Goal: Communication & Community: Answer question/provide support

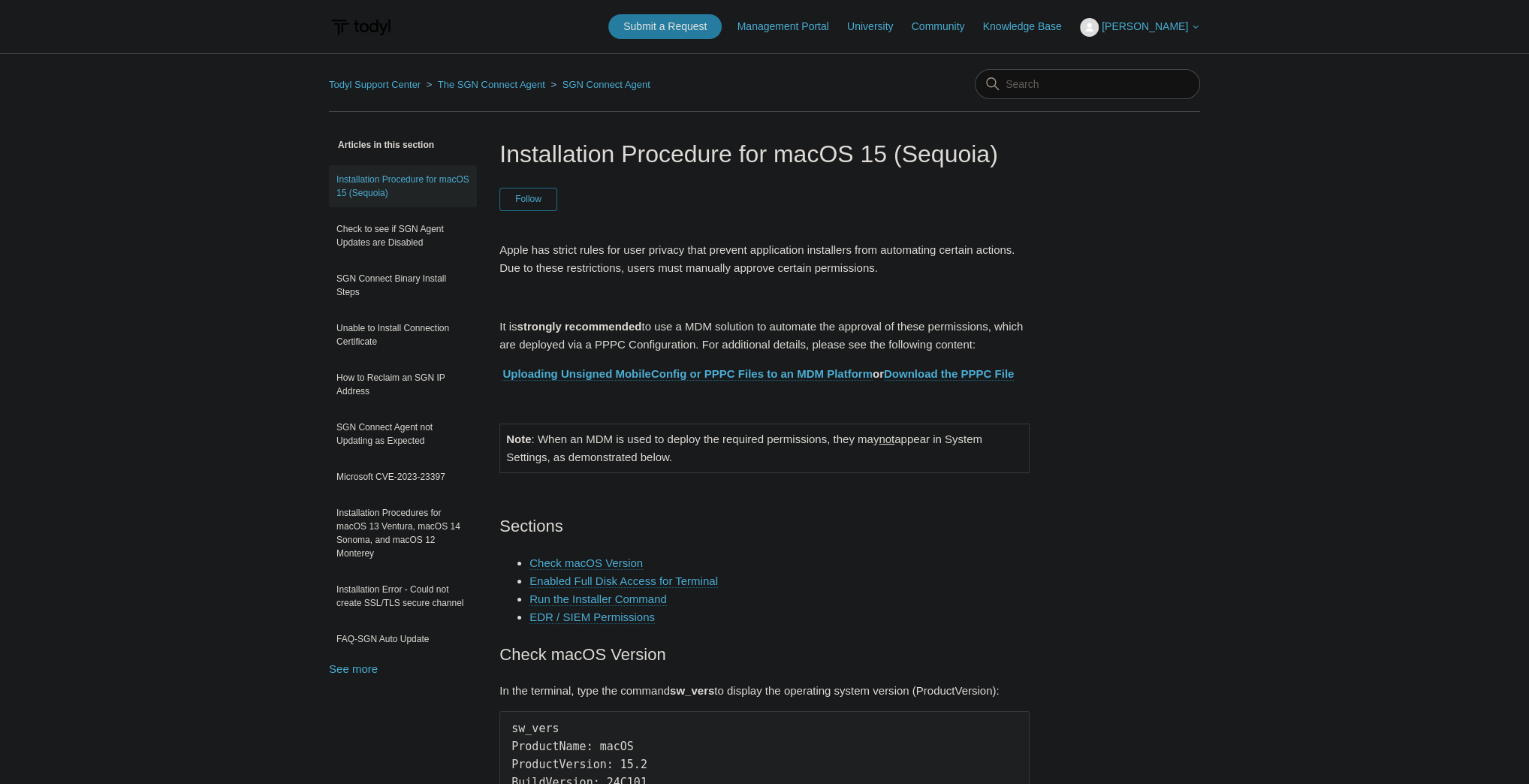
click at [756, 154] on h1 "Installation Procedure for macOS 15 (Sequoia)" at bounding box center [764, 154] width 530 height 36
click at [697, 20] on link "Submit a Request" at bounding box center [665, 27] width 114 height 25
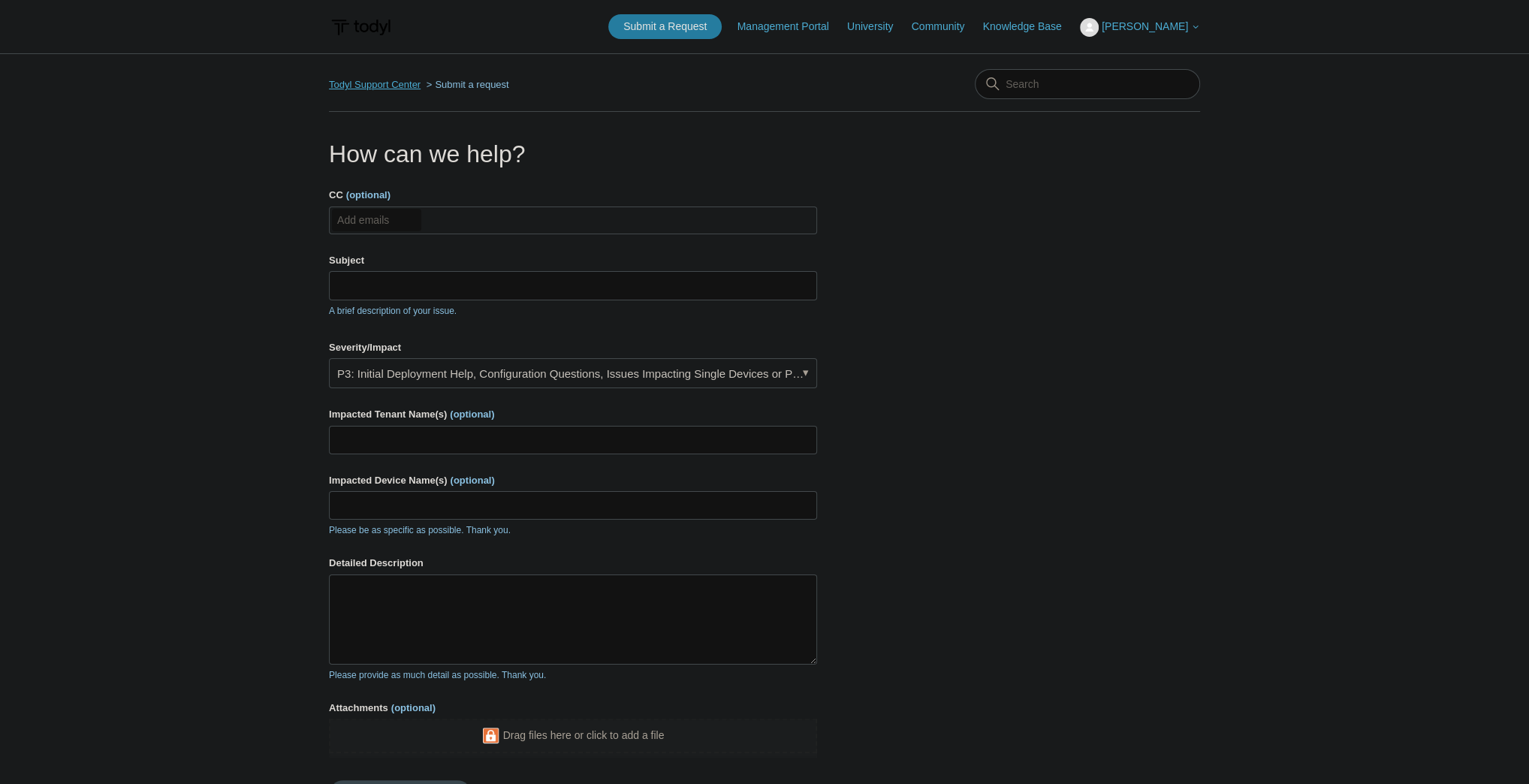
click at [374, 85] on link "Todyl Support Center" at bounding box center [375, 85] width 92 height 11
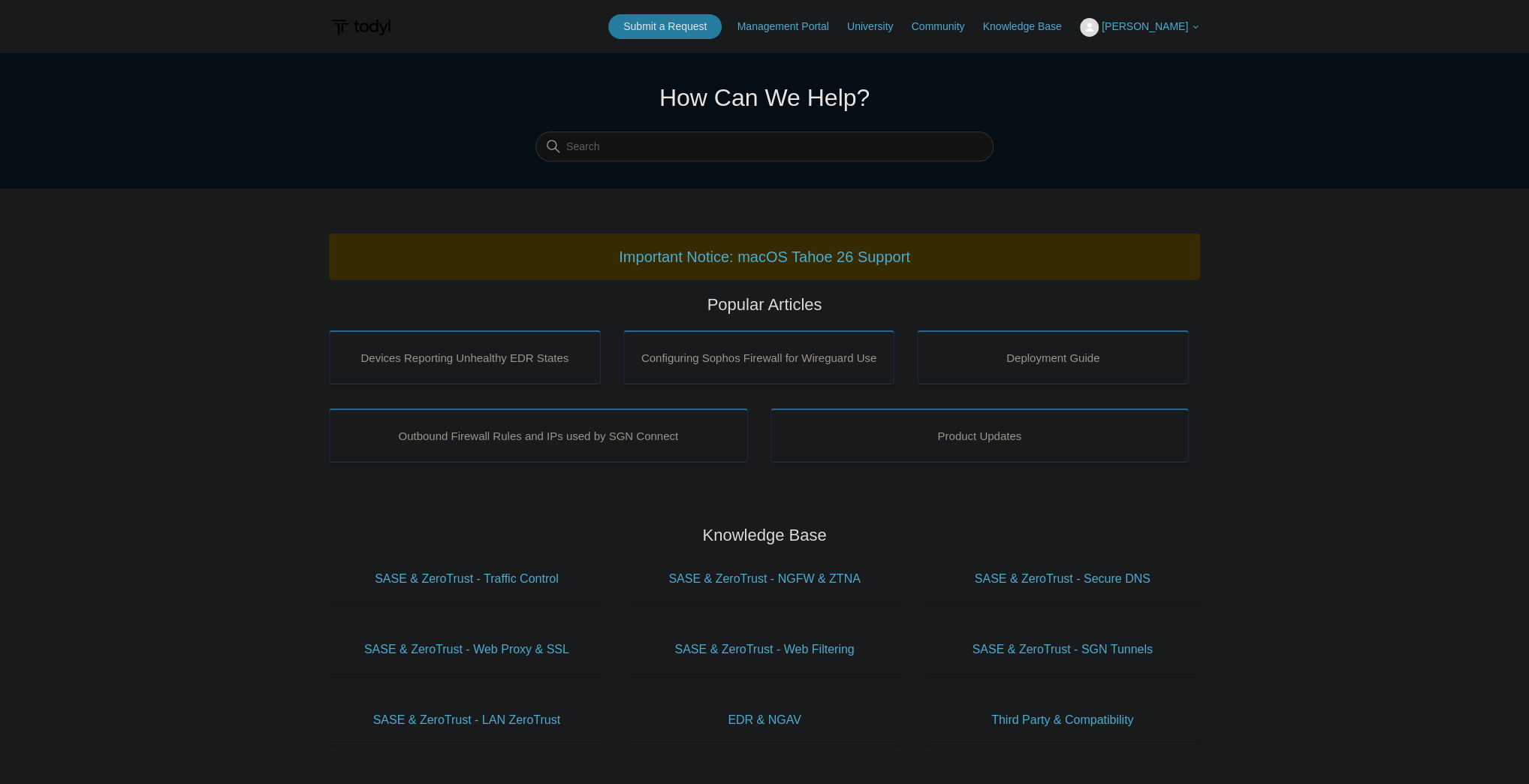
click at [1188, 27] on span "[PERSON_NAME]" at bounding box center [1150, 26] width 98 height 12
click at [1183, 49] on link "My Support Requests" at bounding box center [1153, 59] width 147 height 27
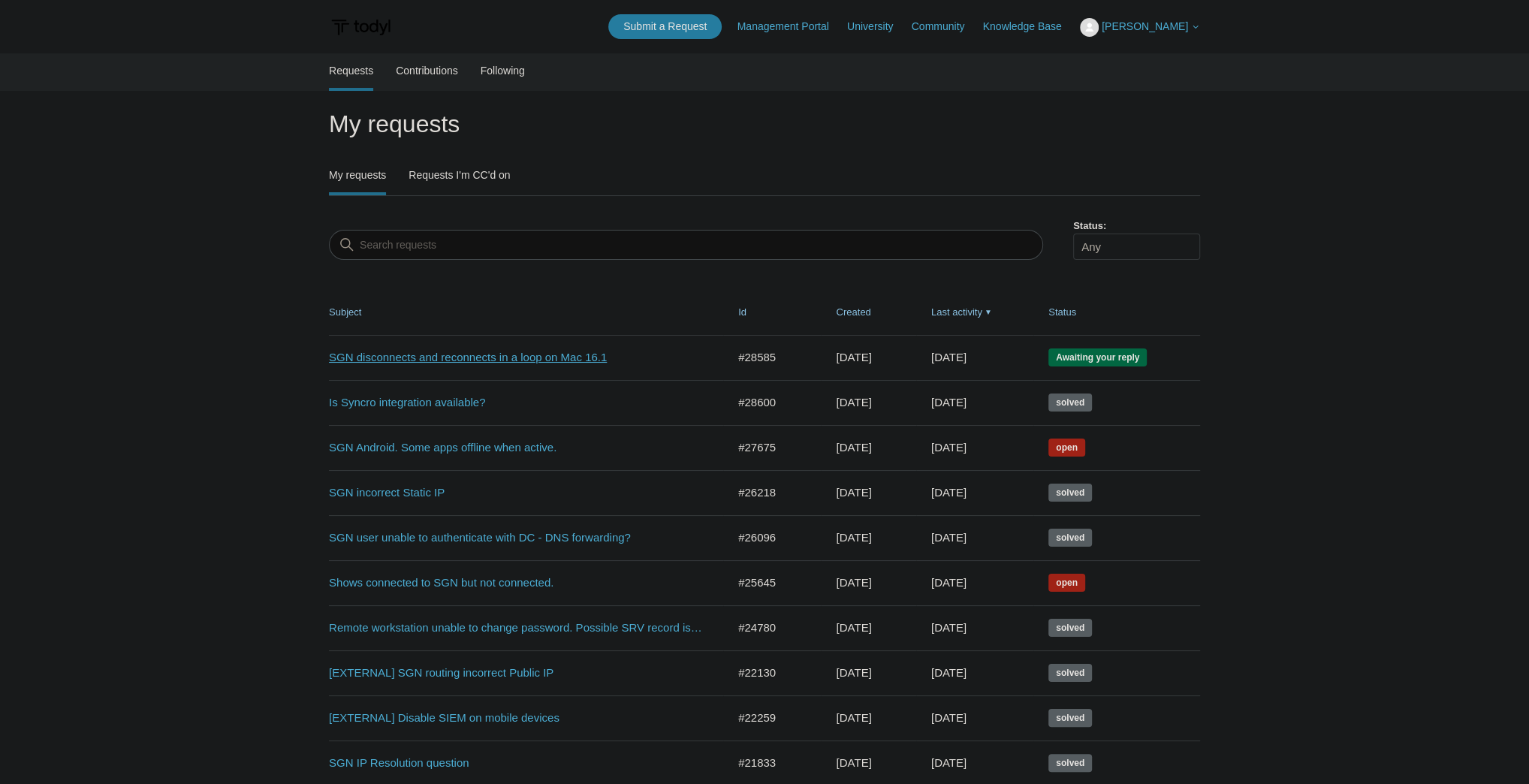
click at [514, 358] on link "SGN disconnects and reconnects in a loop on Mac 16.1" at bounding box center [517, 358] width 376 height 17
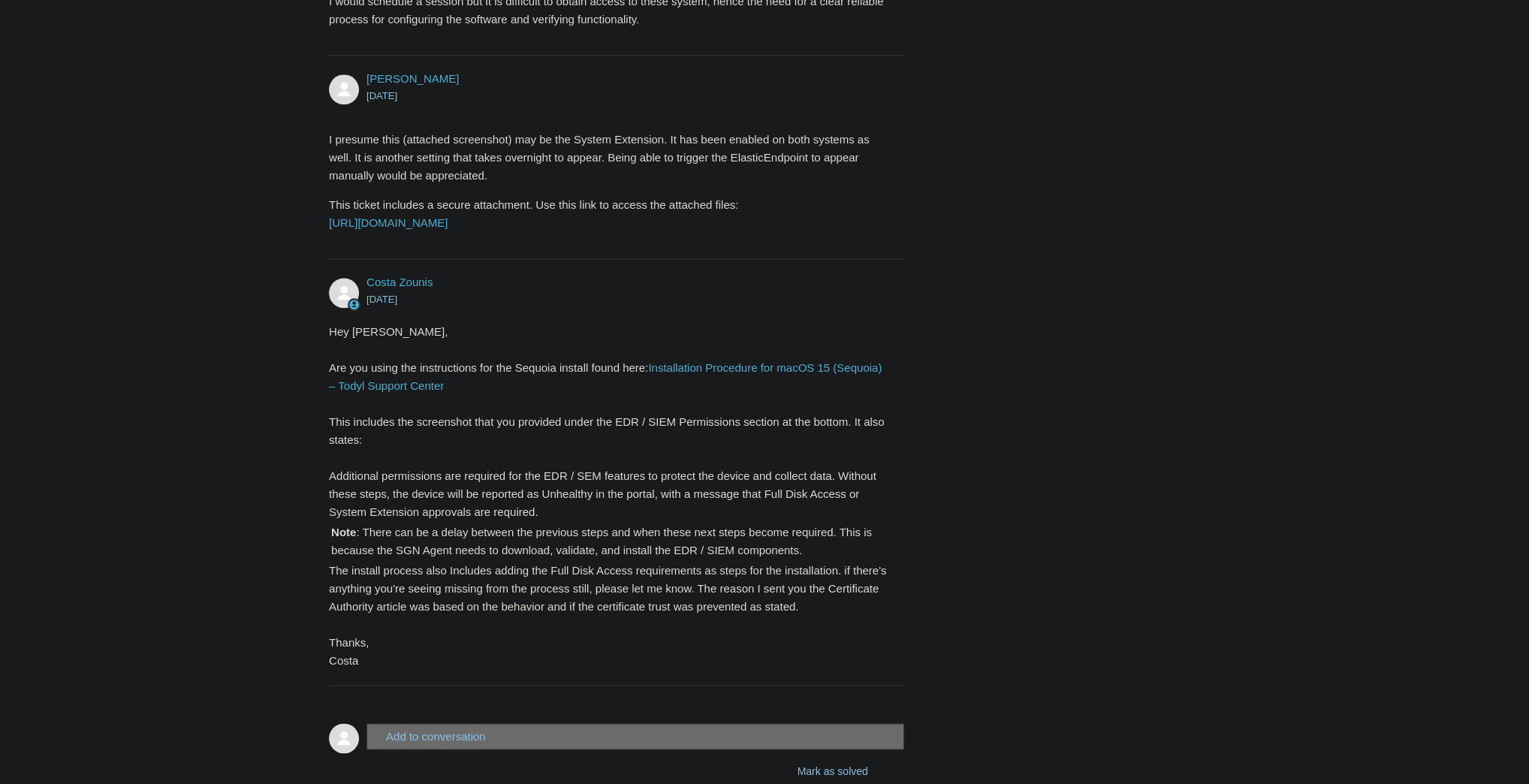
scroll to position [1915, 0]
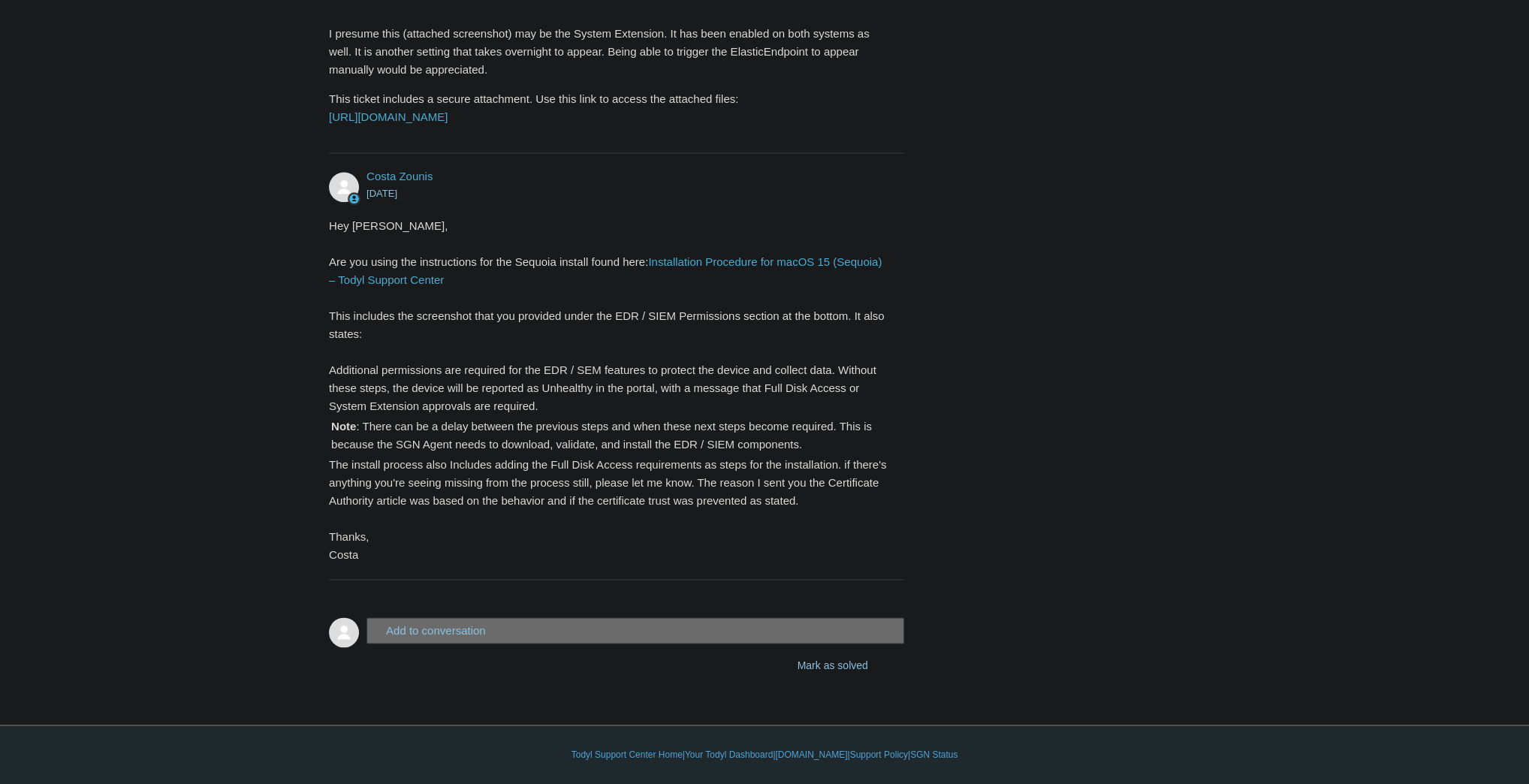
click at [521, 635] on button "Add to conversation" at bounding box center [635, 630] width 538 height 27
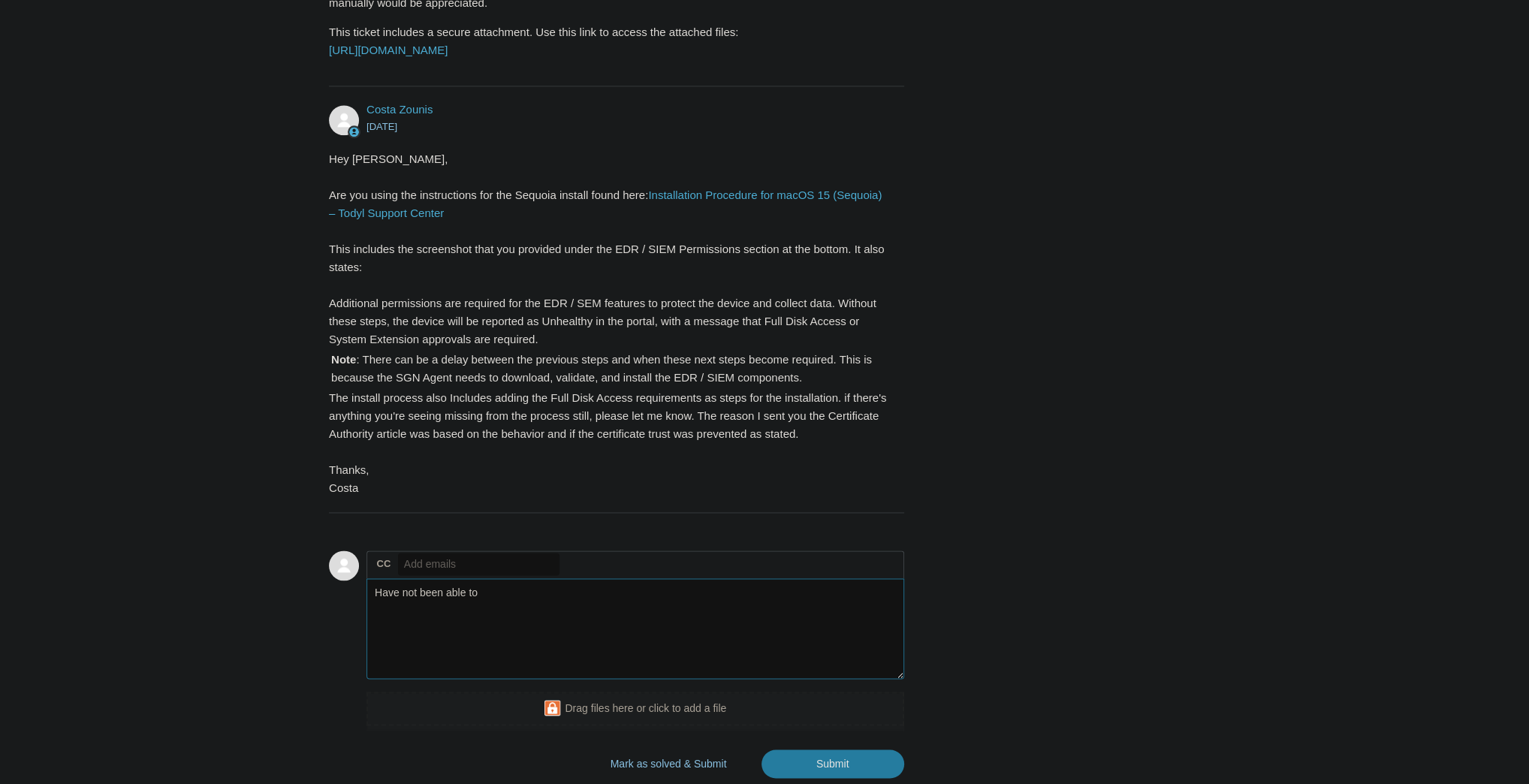
type textarea "Have not been able to"
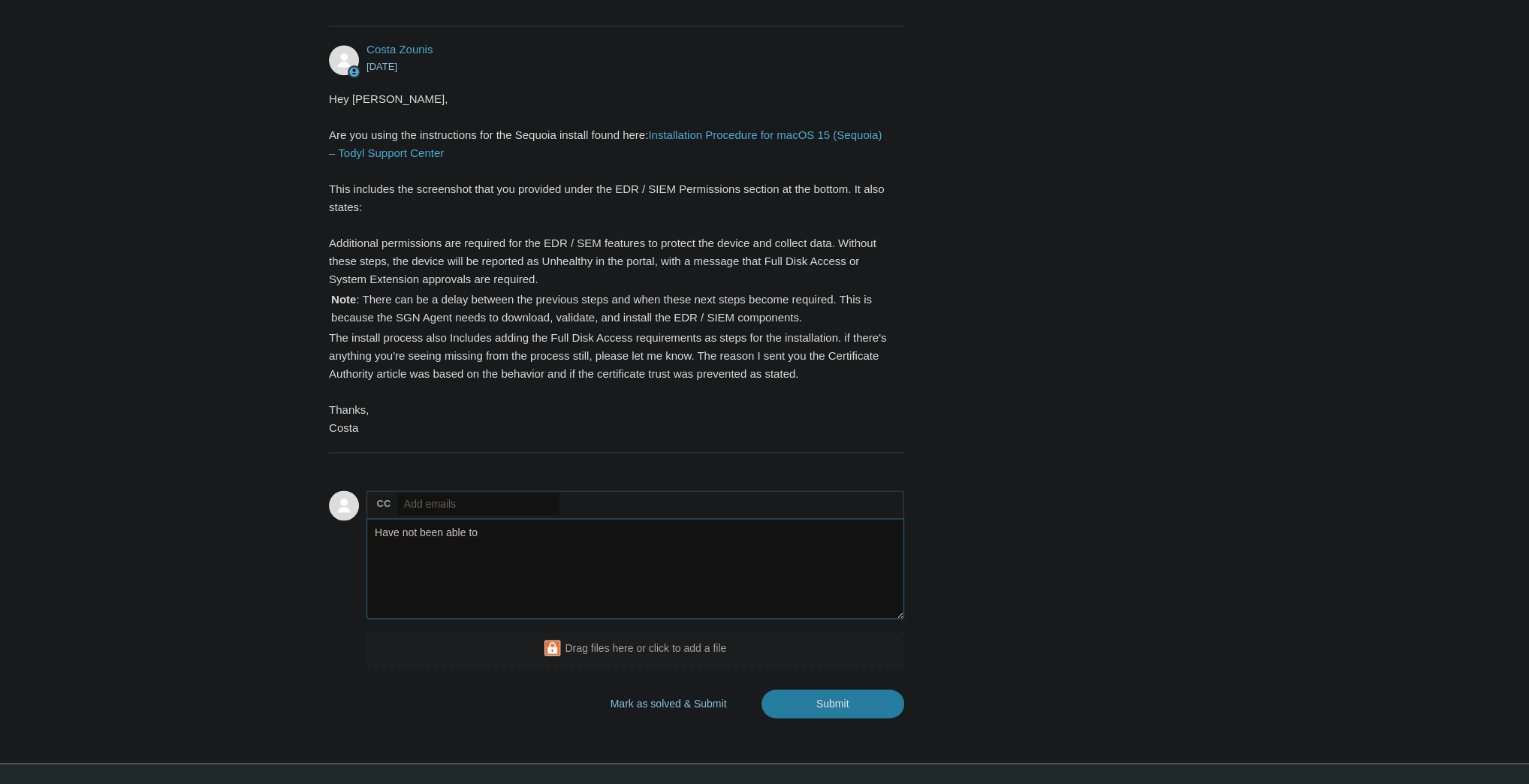
scroll to position [2081, 0]
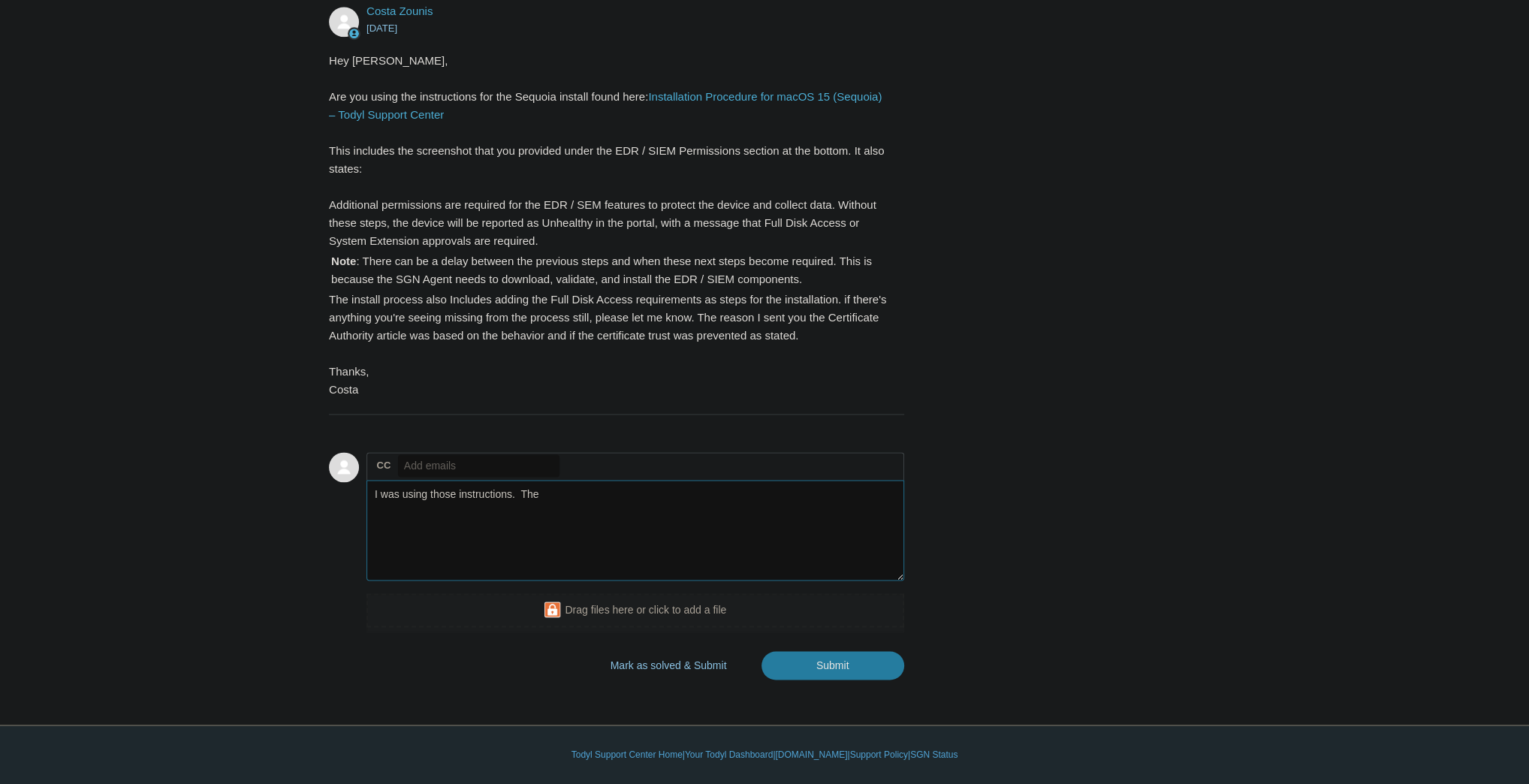
click at [583, 499] on textarea "I was using those instructions. The" at bounding box center [635, 530] width 538 height 101
click at [845, 503] on textarea "I was using those instructions. When we last checked the page the manual instru…" at bounding box center [635, 530] width 538 height 101
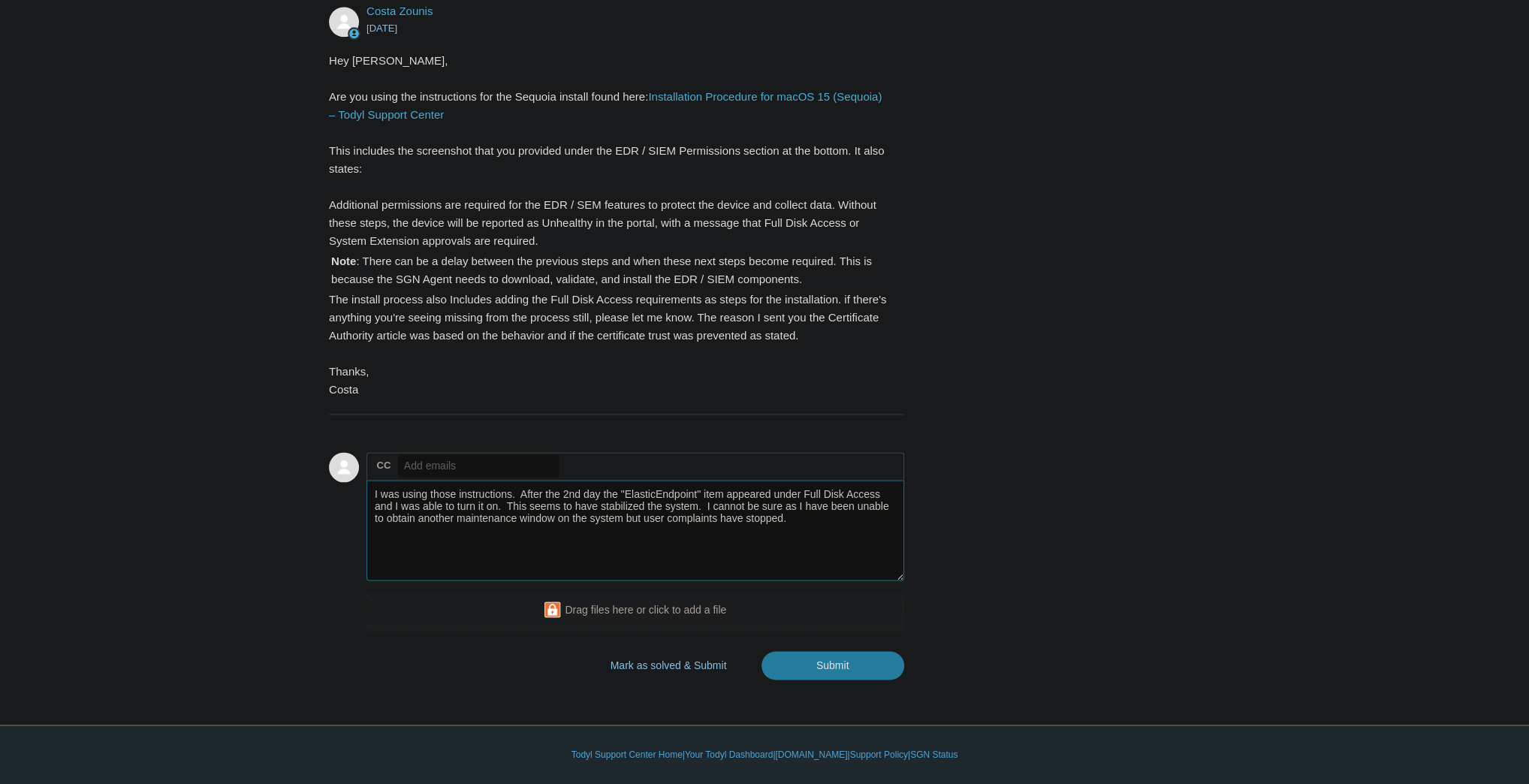
click at [519, 493] on textarea "I was using those instructions. After the 2nd day the "ElasticEndpoint" item ap…" at bounding box center [635, 530] width 538 height 101
type textarea "I was using those instructions. After the 2nd day the "ElasticEndpoint" item sh…"
click at [694, 669] on button "Mark as solved & Submit" at bounding box center [668, 664] width 158 height 30
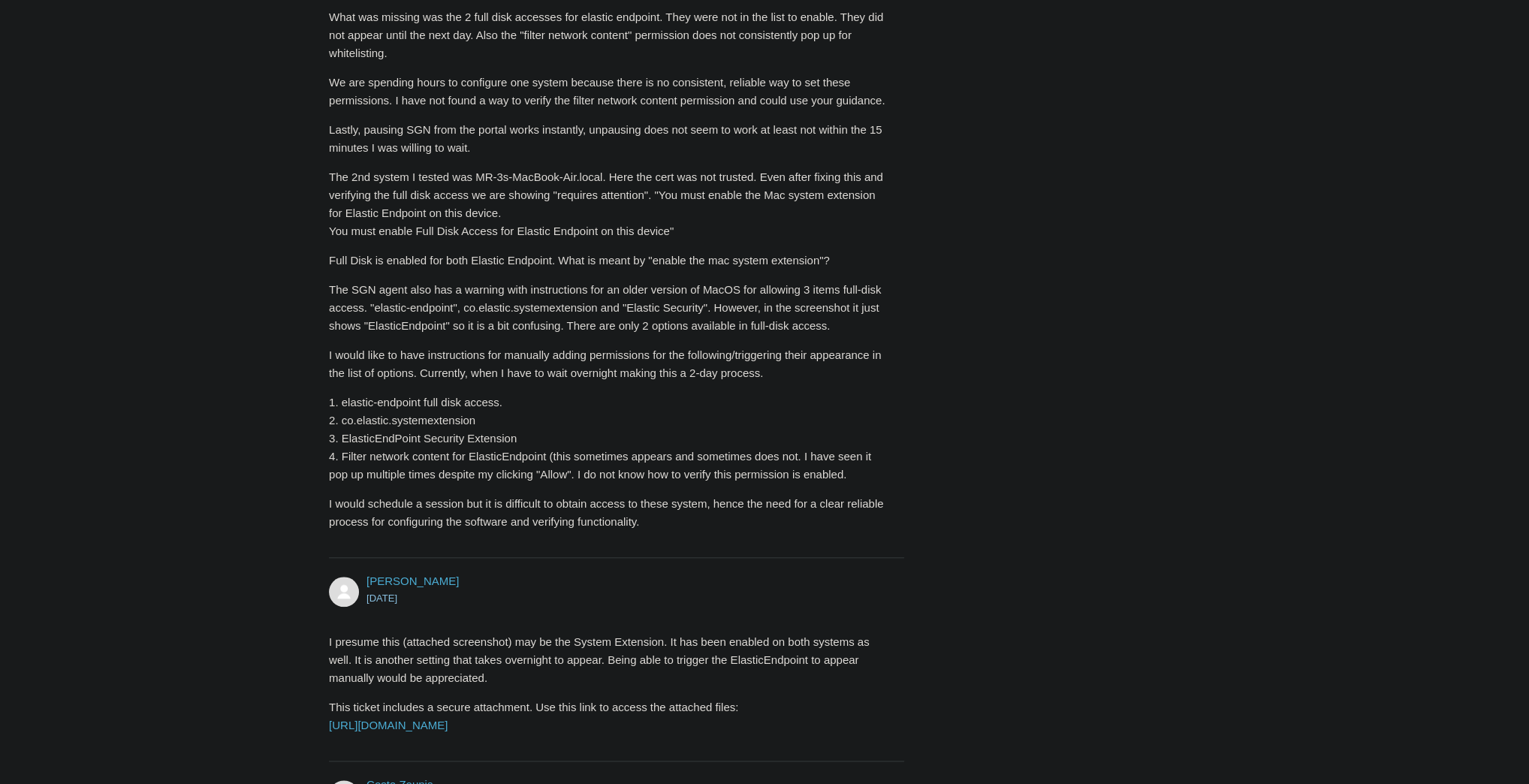
scroll to position [880, 0]
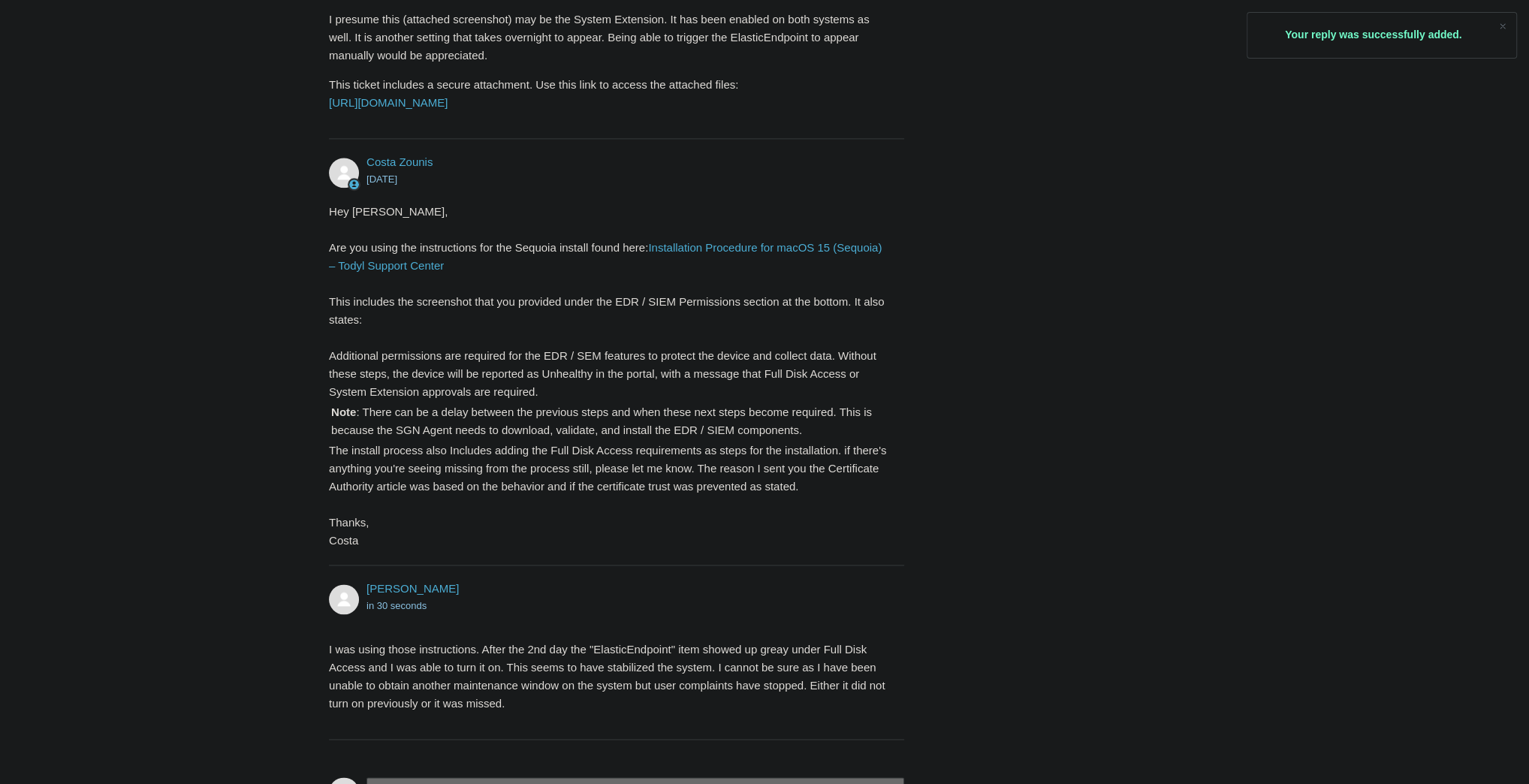
scroll to position [2060, 0]
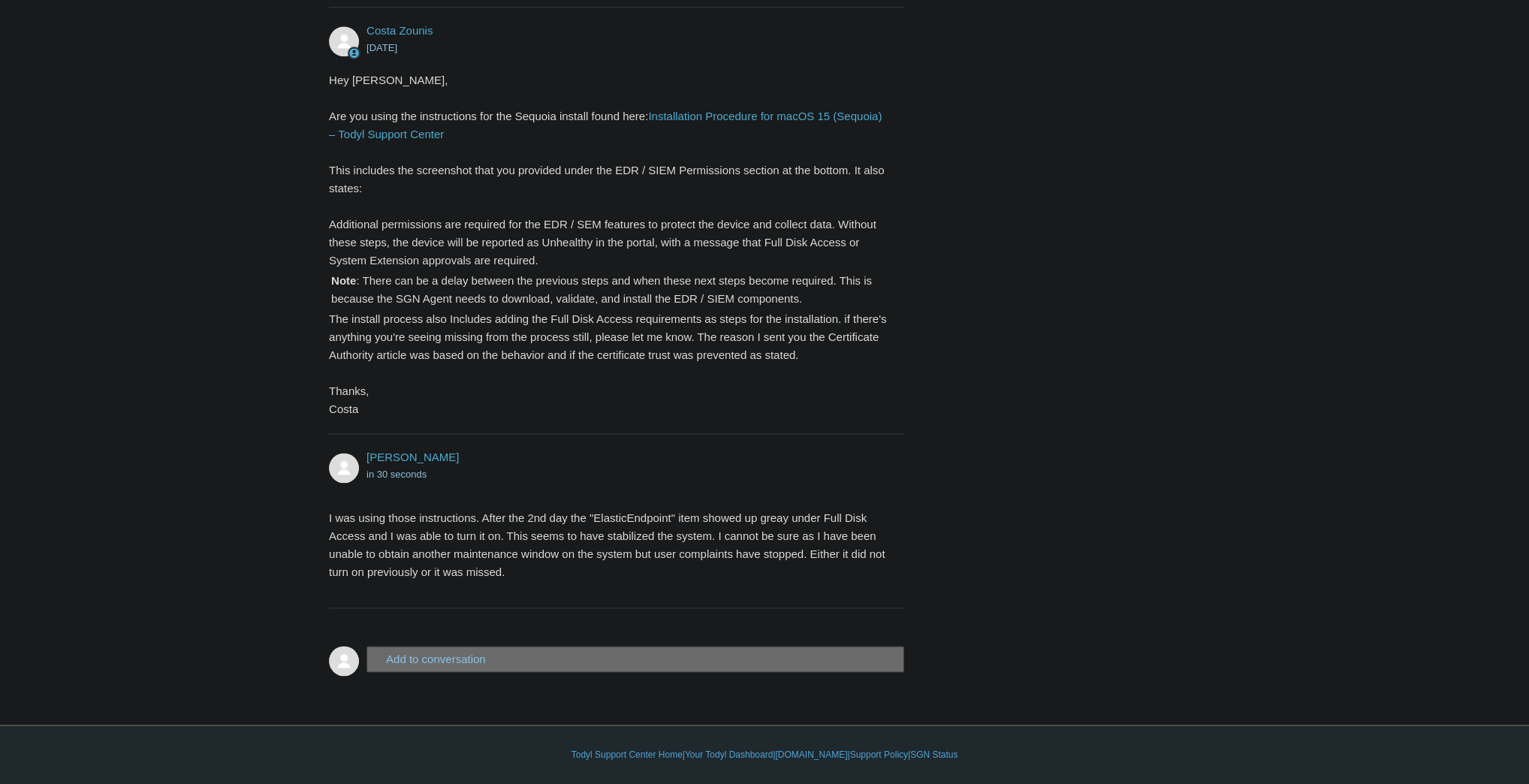
drag, startPoint x: 1124, startPoint y: 297, endPoint x: 1089, endPoint y: 323, distance: 43.6
drag, startPoint x: 138, startPoint y: 112, endPoint x: 140, endPoint y: 126, distance: 14.1
